Goal: Task Accomplishment & Management: Manage account settings

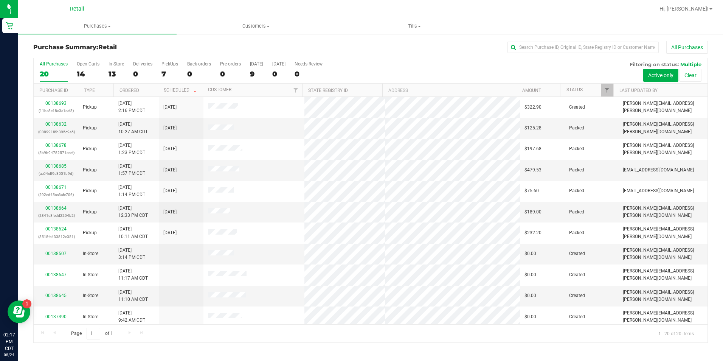
click at [282, 7] on div at bounding box center [394, 9] width 519 height 15
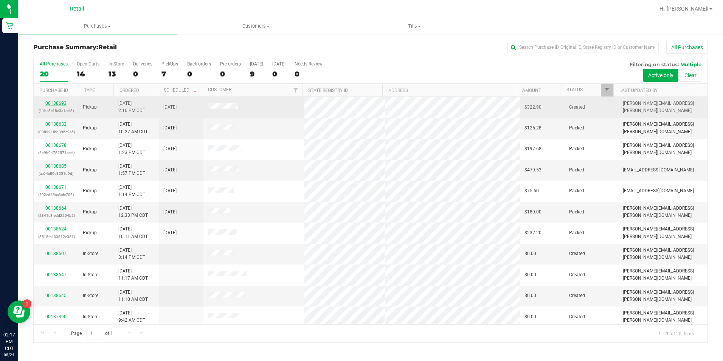
click at [56, 102] on link "00138693" at bounding box center [55, 103] width 21 height 5
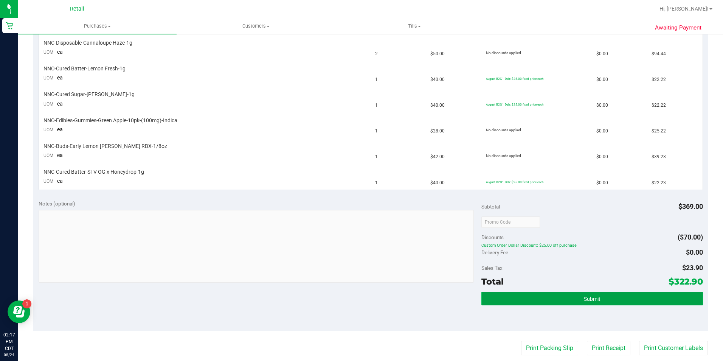
click at [602, 298] on button "Submit" at bounding box center [591, 298] width 221 height 14
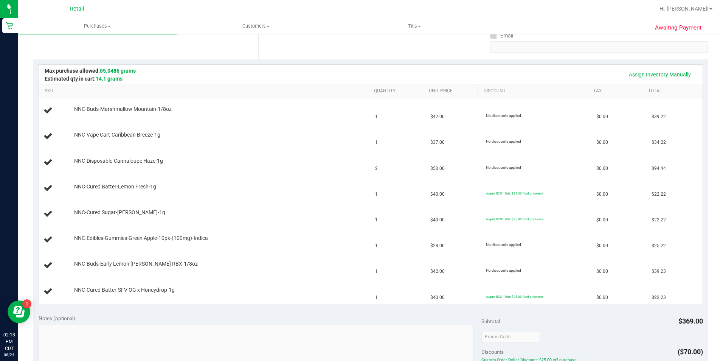
scroll to position [107, 0]
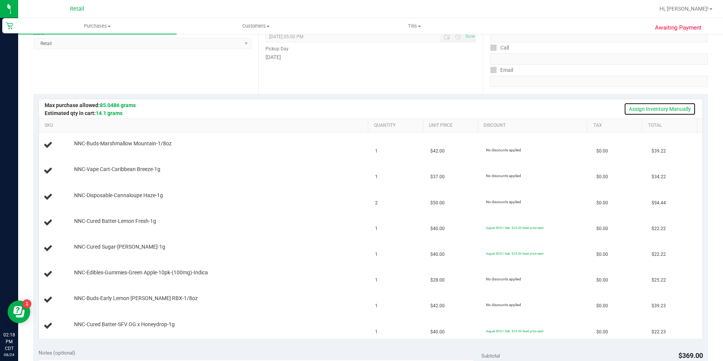
click at [652, 108] on link "Assign Inventory Manually" at bounding box center [660, 108] width 72 height 13
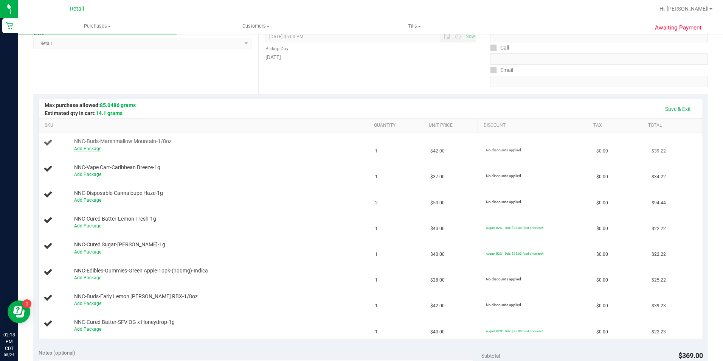
click at [82, 149] on link "Add Package" at bounding box center [87, 148] width 27 height 5
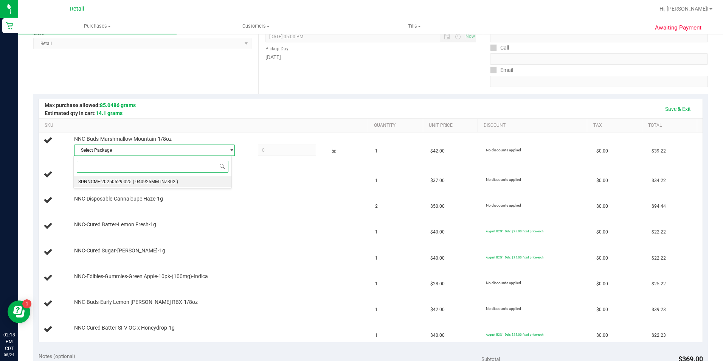
click at [187, 179] on li "SDNNCMF-20250529-025 ( 040925MMTNZ302 )" at bounding box center [152, 181] width 157 height 11
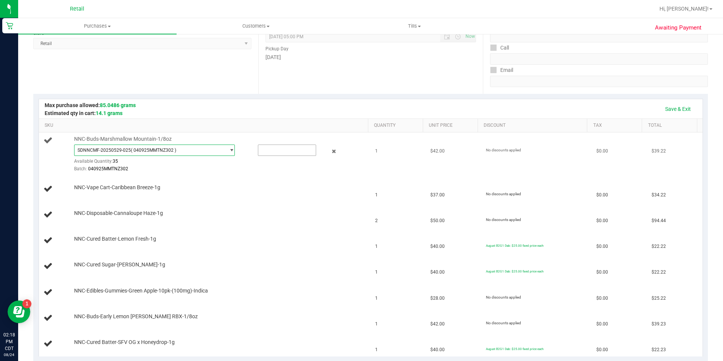
click at [287, 150] on input "text" at bounding box center [286, 150] width 57 height 11
type input "1"
click at [107, 188] on span "NNC-Vape Cart-Caribbean Breeze-1g" at bounding box center [117, 187] width 86 height 7
type input "1.0000"
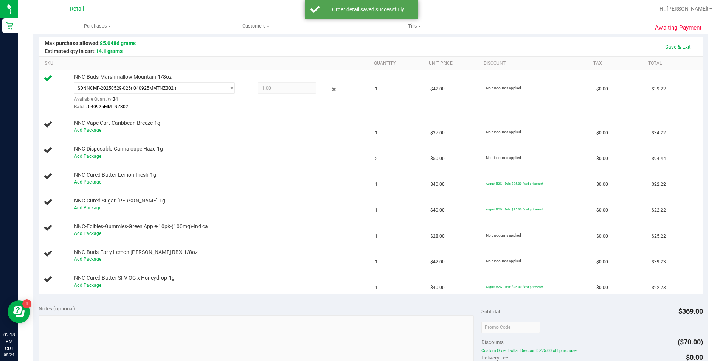
scroll to position [169, 0]
click at [87, 131] on link "Add Package" at bounding box center [87, 129] width 27 height 5
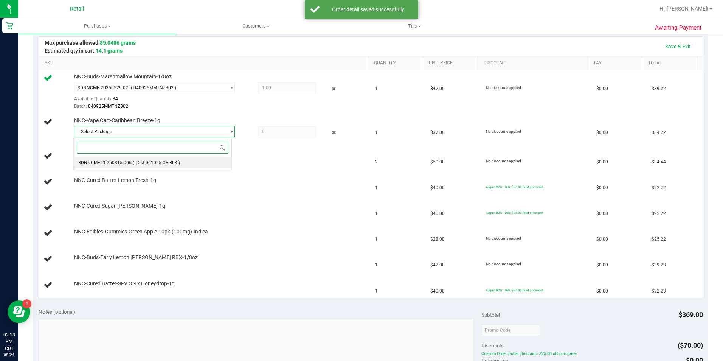
click at [155, 162] on span "( IDist-061025-CB-BLK )" at bounding box center [156, 162] width 47 height 5
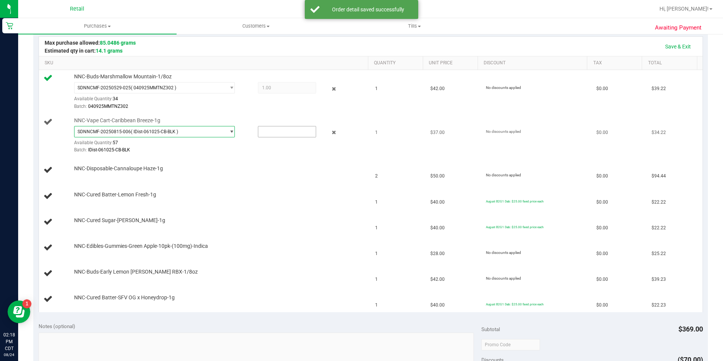
click at [279, 132] on input "text" at bounding box center [286, 131] width 57 height 11
type input "1"
click at [270, 193] on div "NNC-Cured Batter-Lemon Fresh-1g" at bounding box center [217, 195] width 294 height 8
type input "1.0000"
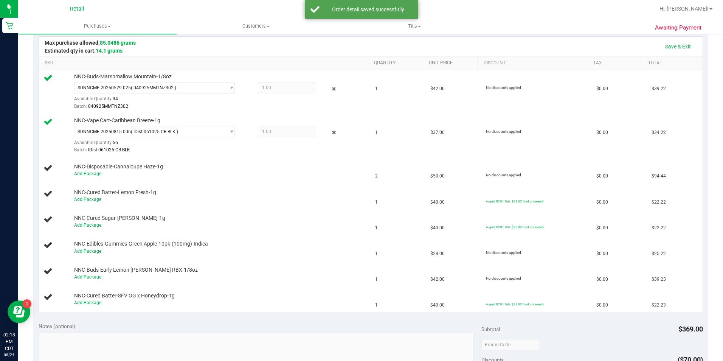
scroll to position [208, 0]
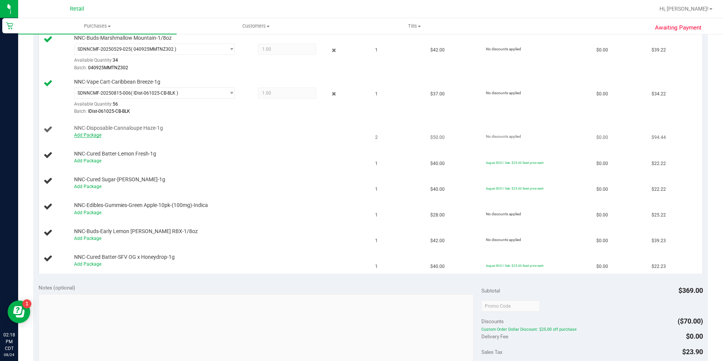
click at [84, 133] on link "Add Package" at bounding box center [87, 134] width 27 height 5
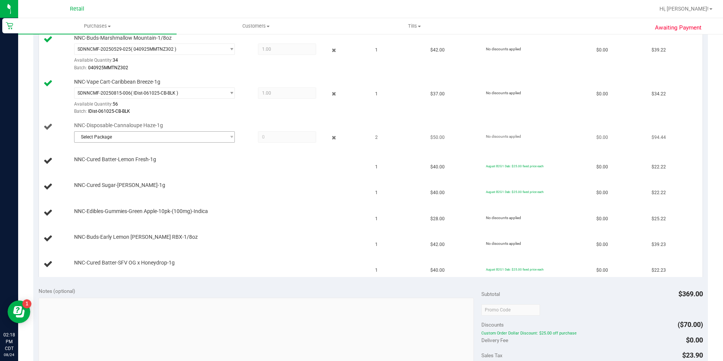
click at [183, 134] on span "Select Package" at bounding box center [149, 137] width 151 height 11
click at [183, 170] on li "SDNNCMF-20250805-006 ( IDist-061025-CH-BLK )" at bounding box center [152, 168] width 157 height 11
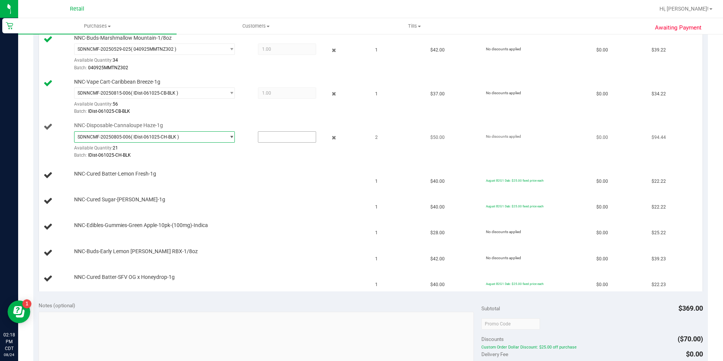
click at [268, 137] on input "text" at bounding box center [286, 137] width 57 height 11
type input "2"
click at [245, 167] on td "NNC-Cured Batter-Lemon Fresh-1g" at bounding box center [205, 176] width 332 height 26
type input "2.0000"
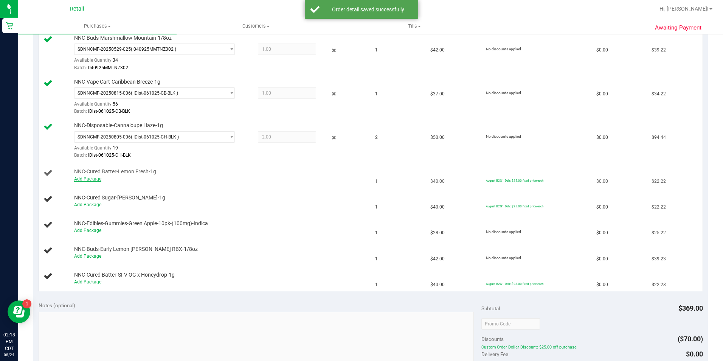
click at [83, 180] on link "Add Package" at bounding box center [87, 178] width 27 height 5
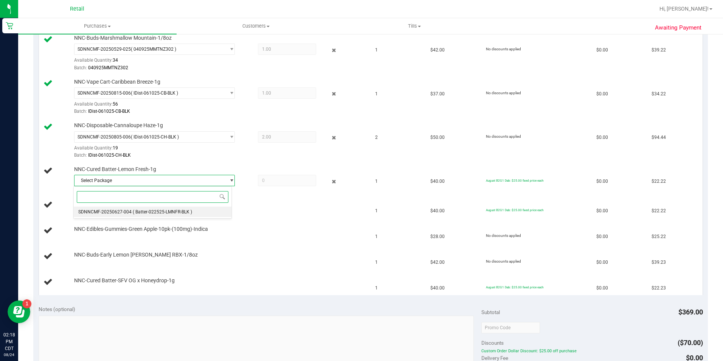
click at [206, 213] on li "SDNNCMF-20250627-004 ( Batter-022525-LMNFR-BLK )" at bounding box center [152, 211] width 157 height 11
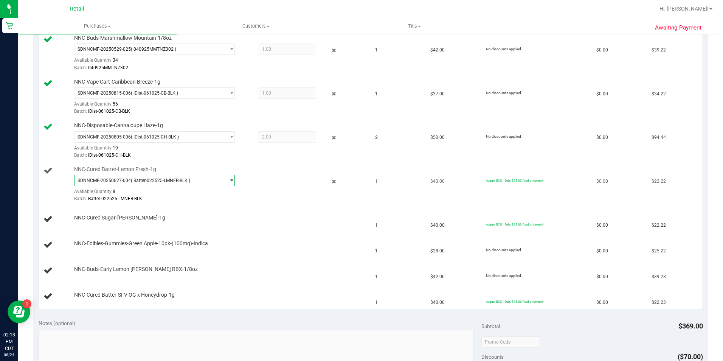
click at [288, 178] on input "text" at bounding box center [286, 180] width 57 height 11
type input "1"
click at [250, 229] on td "NNC-Cured Sugar-[PERSON_NAME]-1g" at bounding box center [205, 219] width 332 height 26
type input "1.0000"
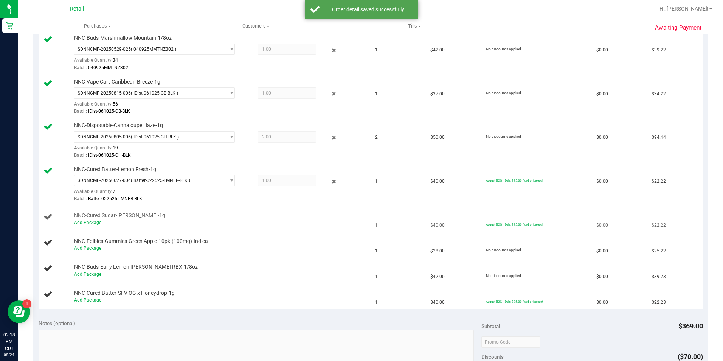
click at [95, 222] on link "Add Package" at bounding box center [87, 222] width 27 height 5
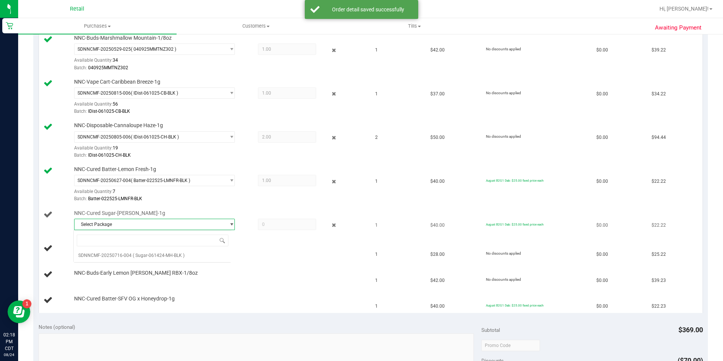
click at [171, 221] on span "Select Package" at bounding box center [149, 224] width 151 height 11
click at [182, 228] on span "Select Package" at bounding box center [149, 224] width 151 height 11
click at [168, 254] on span "( Sugar-061424-MH-BLK )" at bounding box center [159, 254] width 52 height 5
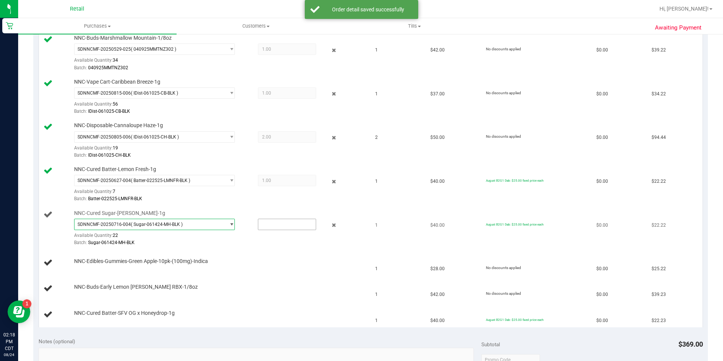
click at [272, 226] on input "text" at bounding box center [286, 224] width 57 height 11
type input "1"
click at [248, 284] on div "NNC-Buds-Early Lemon [PERSON_NAME] RBX-1/8oz" at bounding box center [217, 287] width 294 height 8
type input "1.0000"
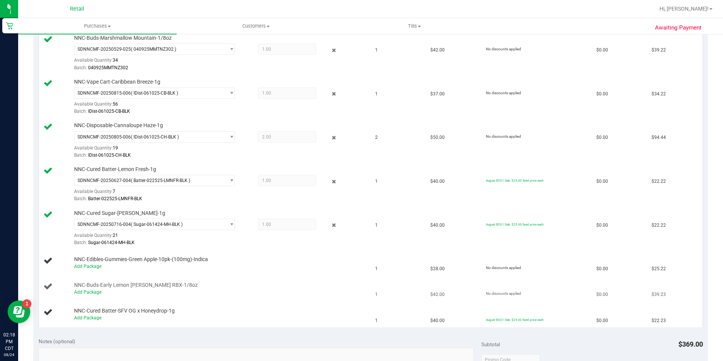
click at [137, 279] on td "NNC-Buds-Early Lemon [PERSON_NAME] RBX-1/8oz Add Package" at bounding box center [205, 289] width 332 height 26
click at [88, 266] on link "Add Package" at bounding box center [87, 265] width 27 height 5
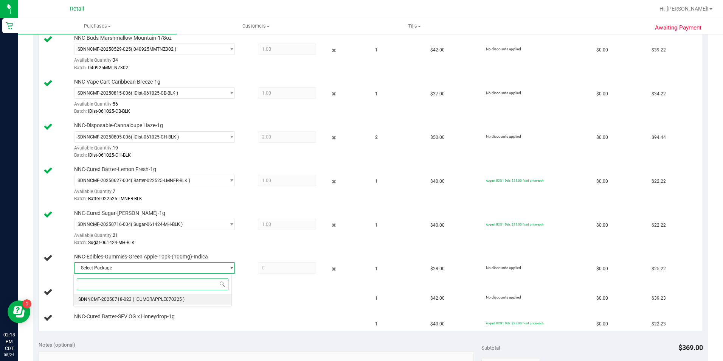
click at [176, 298] on span "( IGUMGRAPPLE070325 )" at bounding box center [159, 298] width 52 height 5
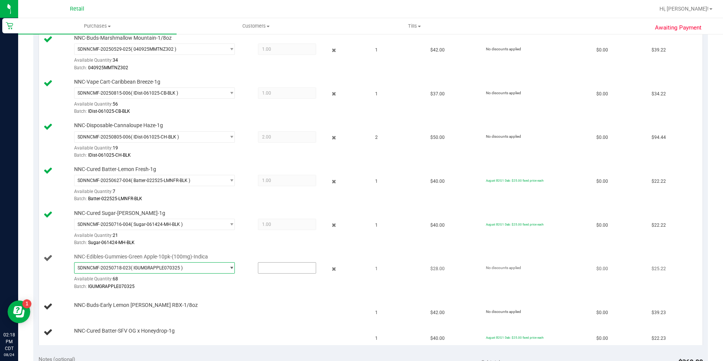
click at [280, 269] on input "text" at bounding box center [286, 267] width 57 height 11
type input "1"
click at [249, 324] on td "NNC-Cured Batter-SFV OG x Honeydrop-1g" at bounding box center [205, 331] width 332 height 25
type input "1.0000"
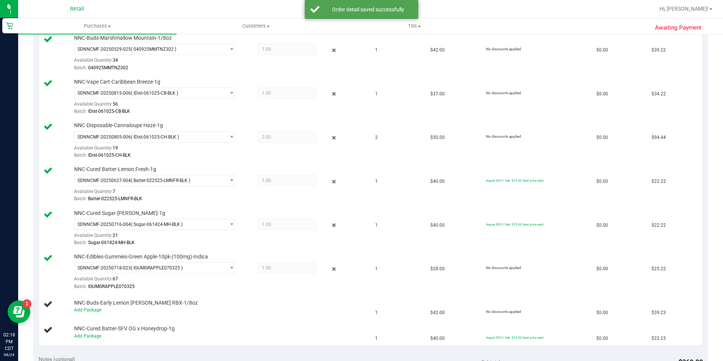
scroll to position [345, 0]
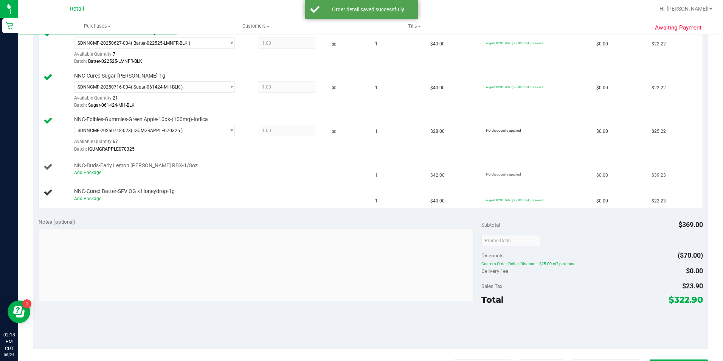
click at [89, 170] on link "Add Package" at bounding box center [87, 172] width 27 height 5
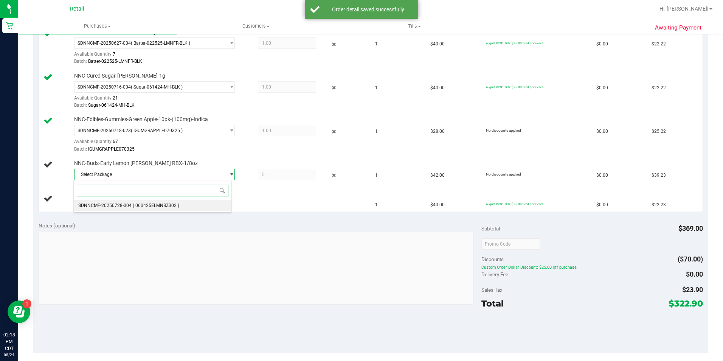
click at [164, 206] on span "( 060425ELMNBZ302 )" at bounding box center [156, 205] width 46 height 5
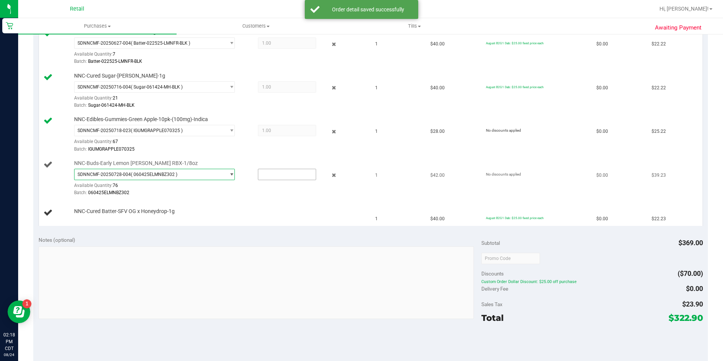
click at [279, 174] on input "text" at bounding box center [286, 174] width 57 height 11
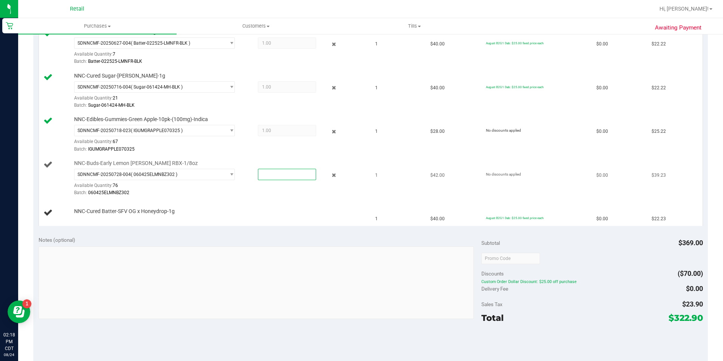
type input "1"
click at [254, 222] on td "NNC-Cured Batter-SFV OG x Honeydrop-1g" at bounding box center [205, 212] width 332 height 25
type input "1.0000"
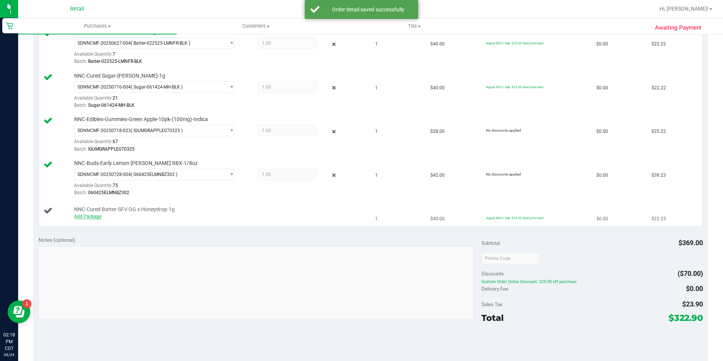
click at [93, 217] on link "Add Package" at bounding box center [87, 216] width 27 height 5
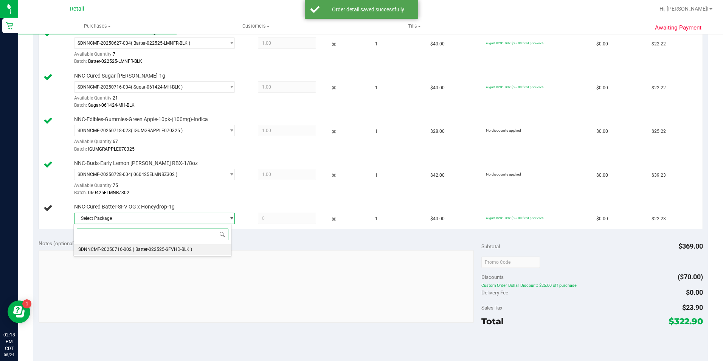
click at [205, 252] on li "SDNNCMF-20250716-002 ( Batter-022525-SFVHD-BLK )" at bounding box center [152, 249] width 157 height 11
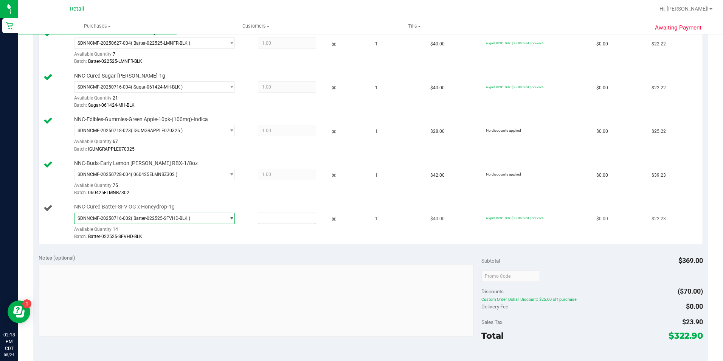
click at [285, 218] on input "text" at bounding box center [286, 218] width 57 height 11
type input "1"
type input "1.0000"
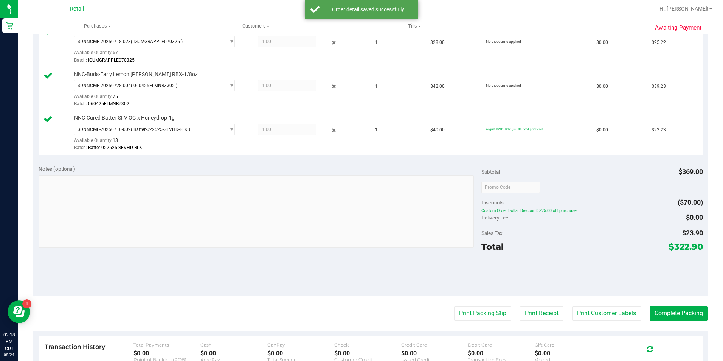
scroll to position [433, 0]
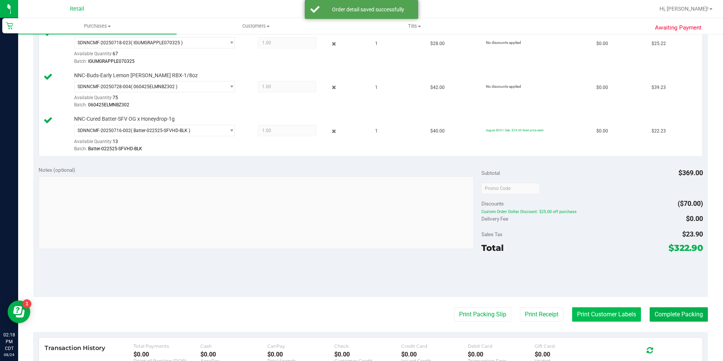
click at [590, 316] on button "Print Customer Labels" at bounding box center [606, 314] width 69 height 14
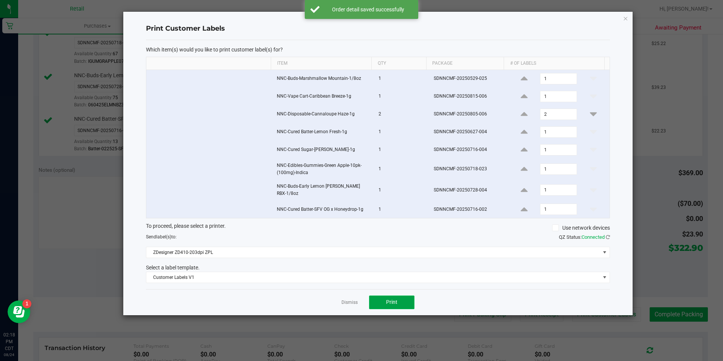
click at [381, 297] on button "Print" at bounding box center [391, 302] width 45 height 14
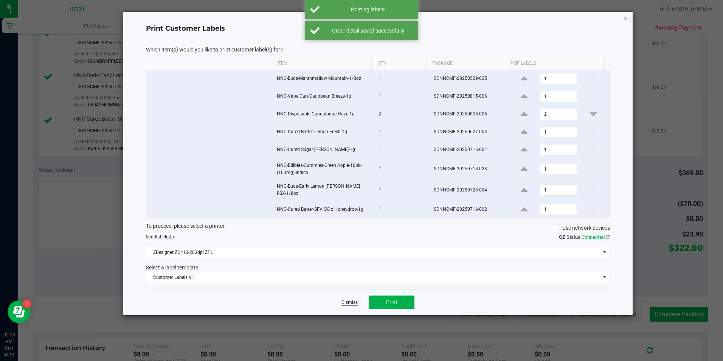
click at [344, 299] on link "Dismiss" at bounding box center [349, 302] width 16 height 6
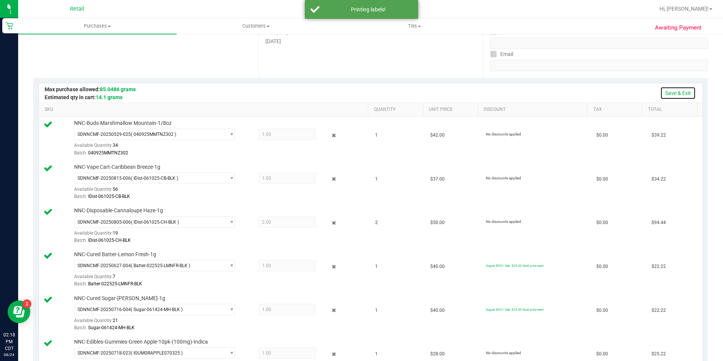
click at [672, 87] on link "Save & Exit" at bounding box center [678, 93] width 36 height 13
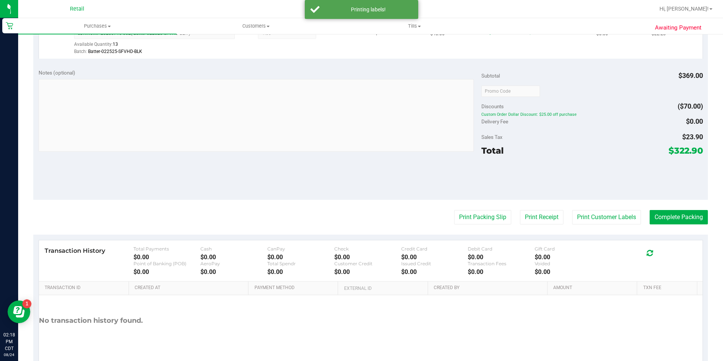
scroll to position [560, 0]
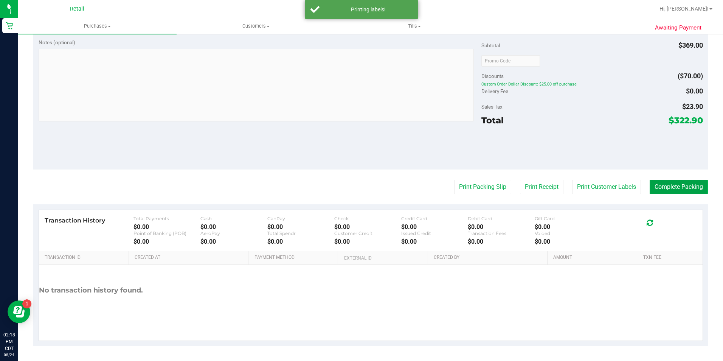
click at [672, 184] on button "Complete Packing" at bounding box center [678, 187] width 58 height 14
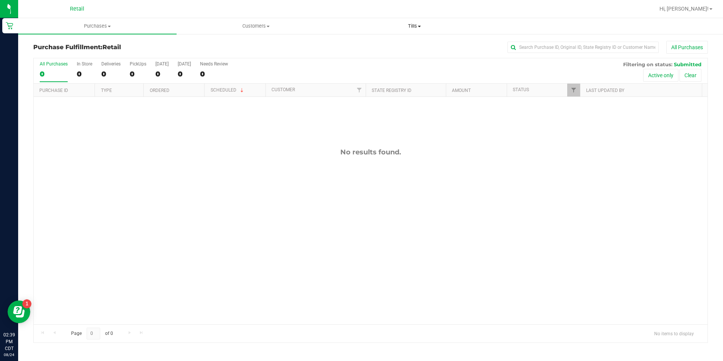
click at [424, 33] on uib-tab-heading "Tills Manage tills" at bounding box center [415, 26] width 158 height 15
click at [412, 41] on li "Manage tills" at bounding box center [414, 45] width 158 height 9
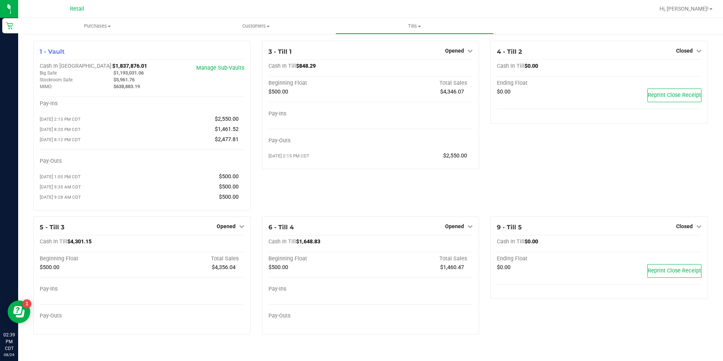
click at [460, 52] on span "Opened" at bounding box center [454, 51] width 19 height 6
click at [455, 68] on link "Close Till" at bounding box center [455, 66] width 20 height 6
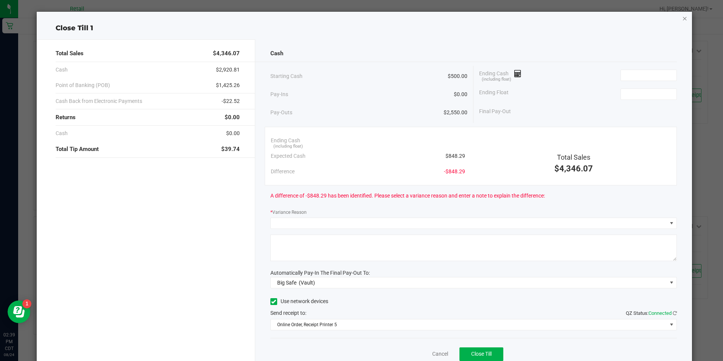
click at [682, 21] on icon "button" at bounding box center [684, 18] width 5 height 9
